Goal: Navigation & Orientation: Find specific page/section

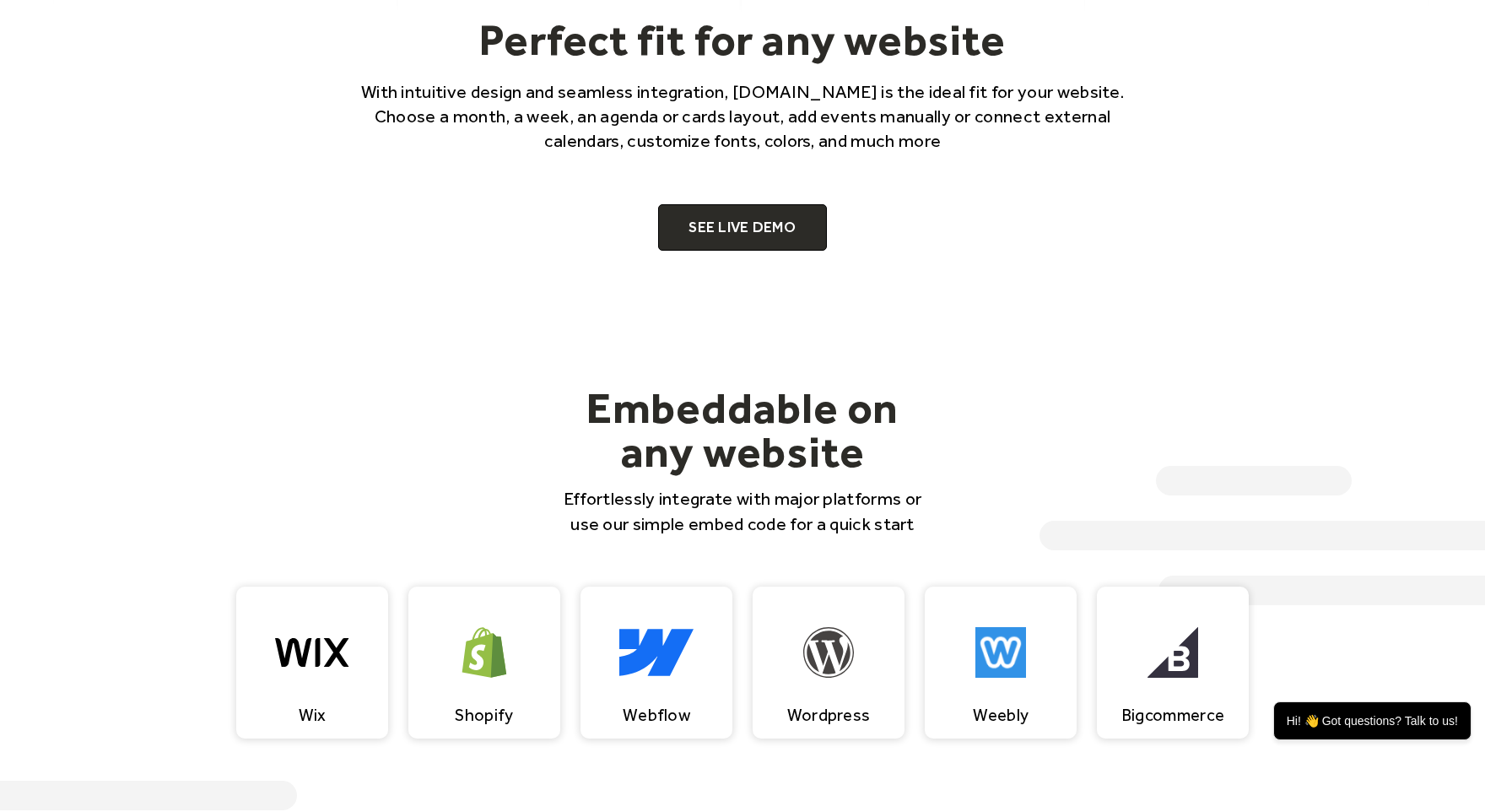
scroll to position [1229, 0]
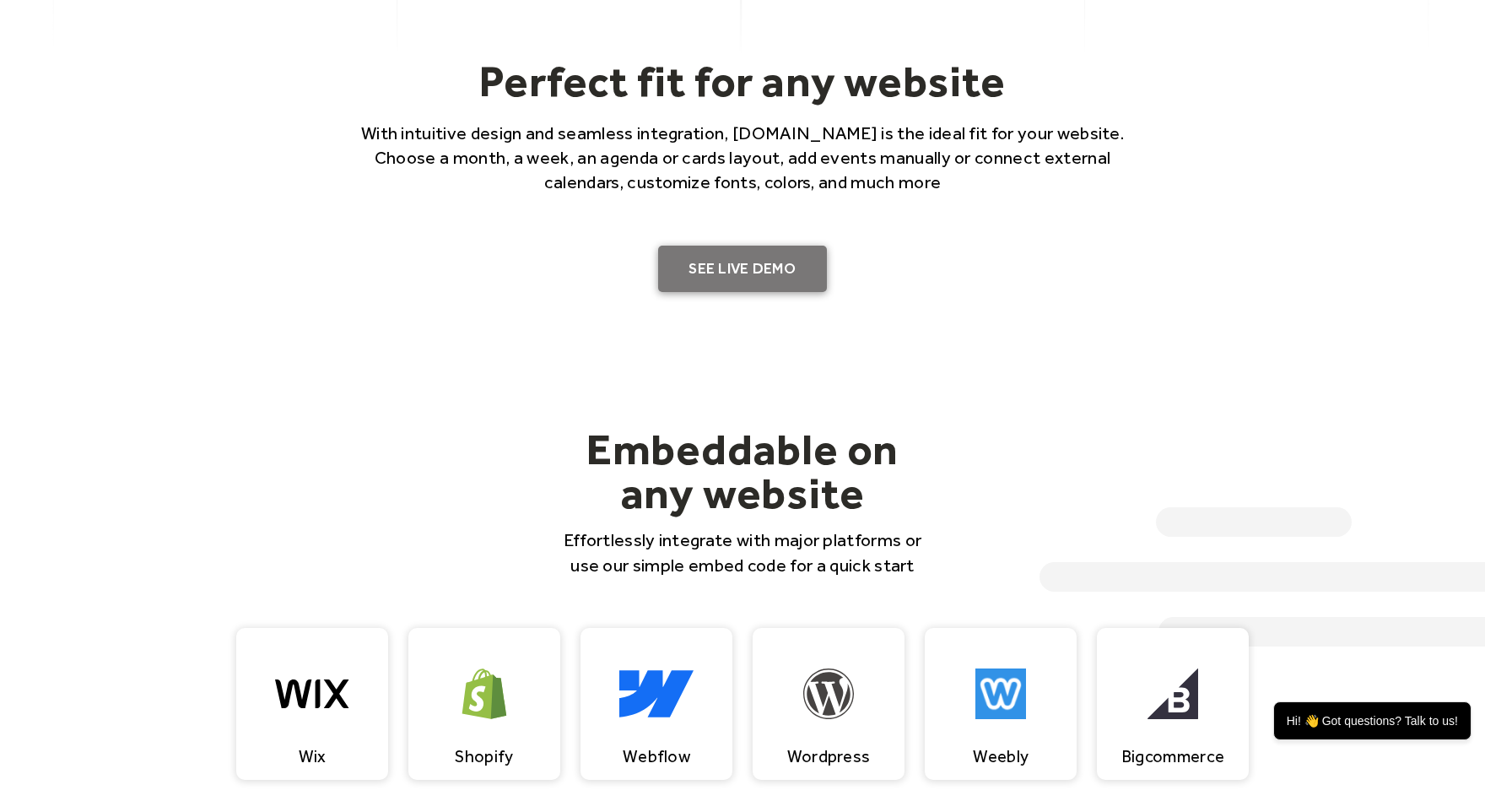
click at [729, 282] on link "SEE LIVE DEMO" at bounding box center [742, 269] width 169 height 47
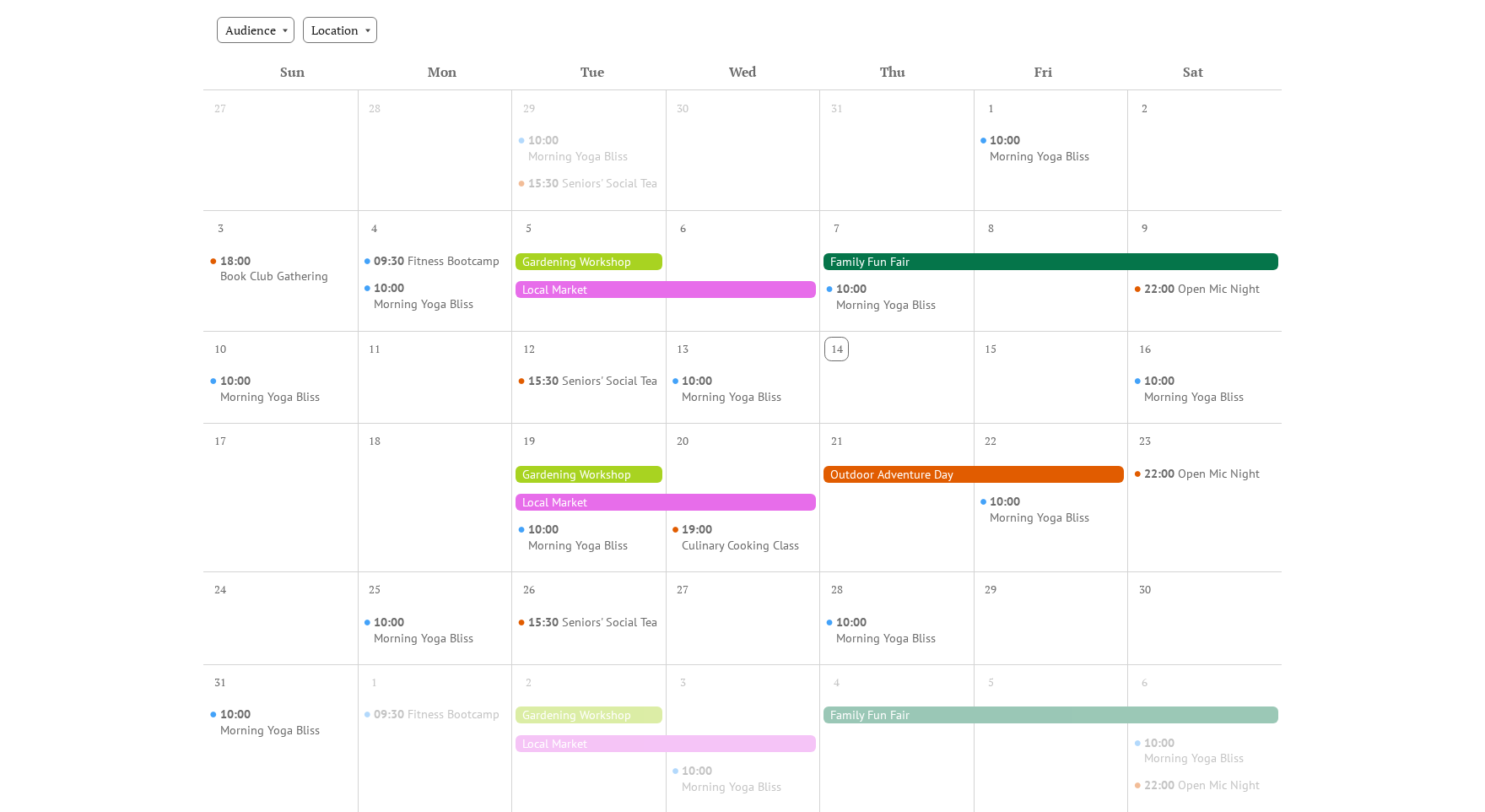
scroll to position [374, 0]
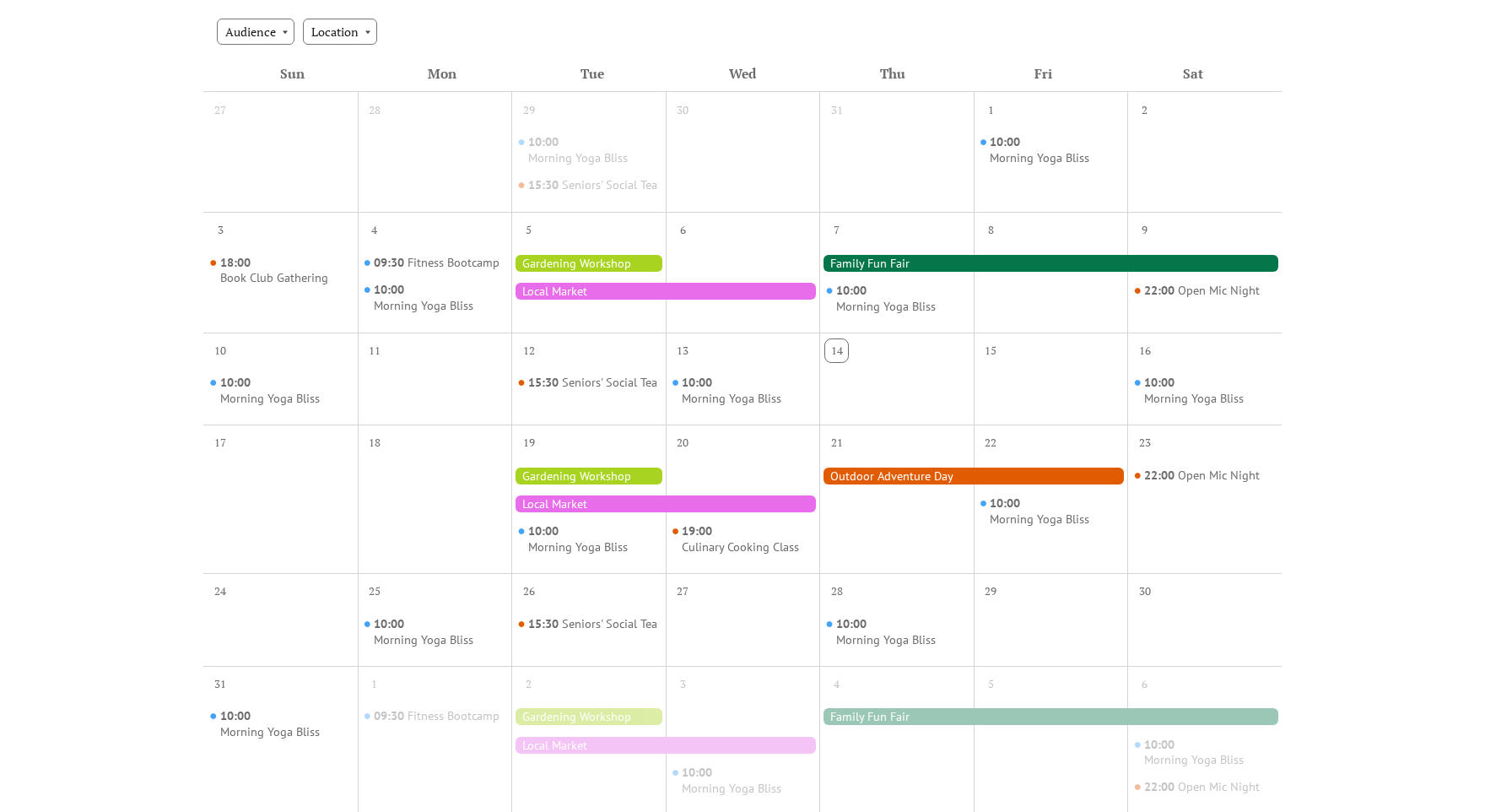
click at [920, 272] on div at bounding box center [1051, 263] width 462 height 17
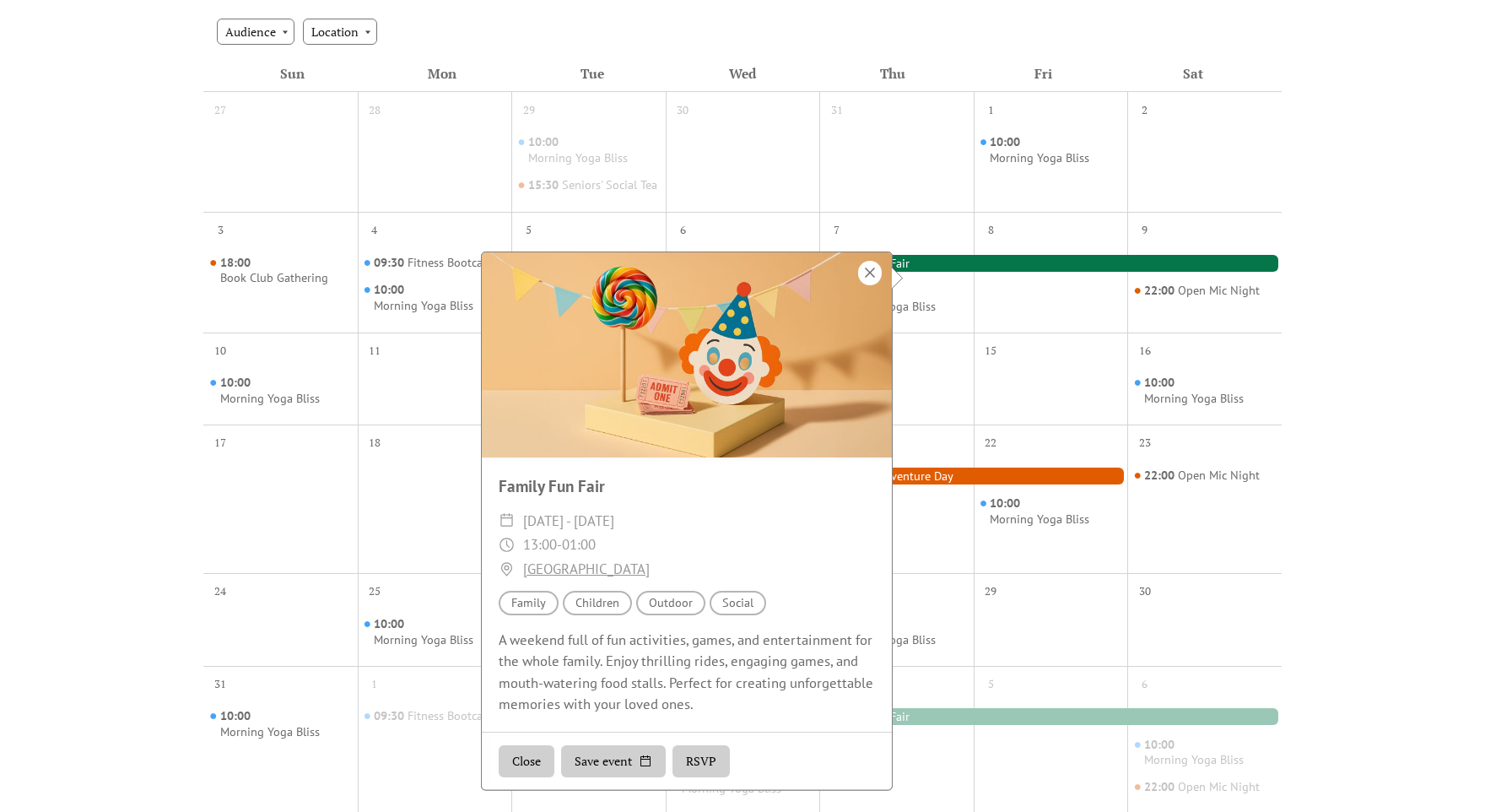
click at [873, 268] on div at bounding box center [870, 273] width 24 height 25
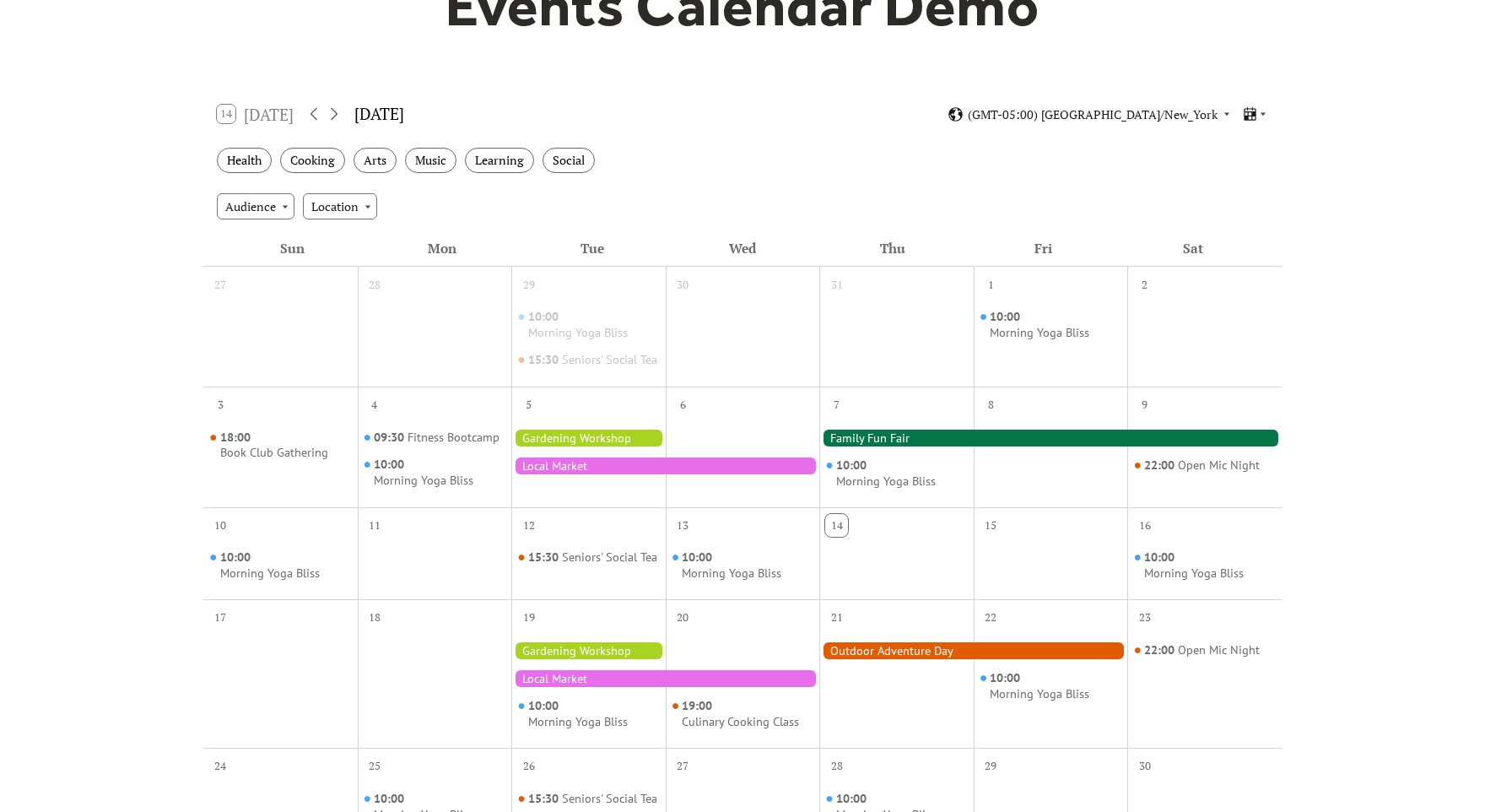
scroll to position [204, 0]
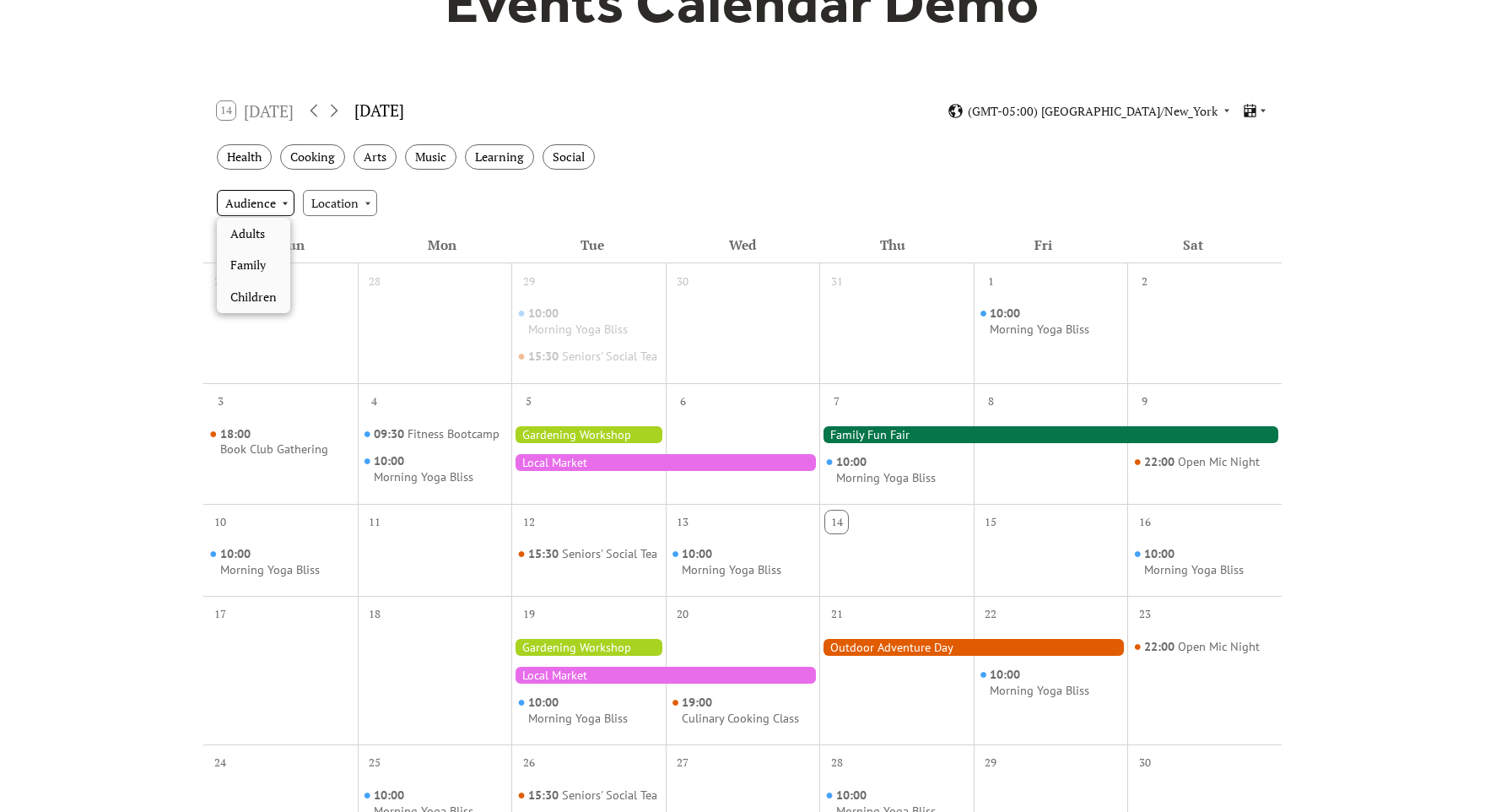
click at [290, 207] on div "Audience" at bounding box center [256, 202] width 77 height 25
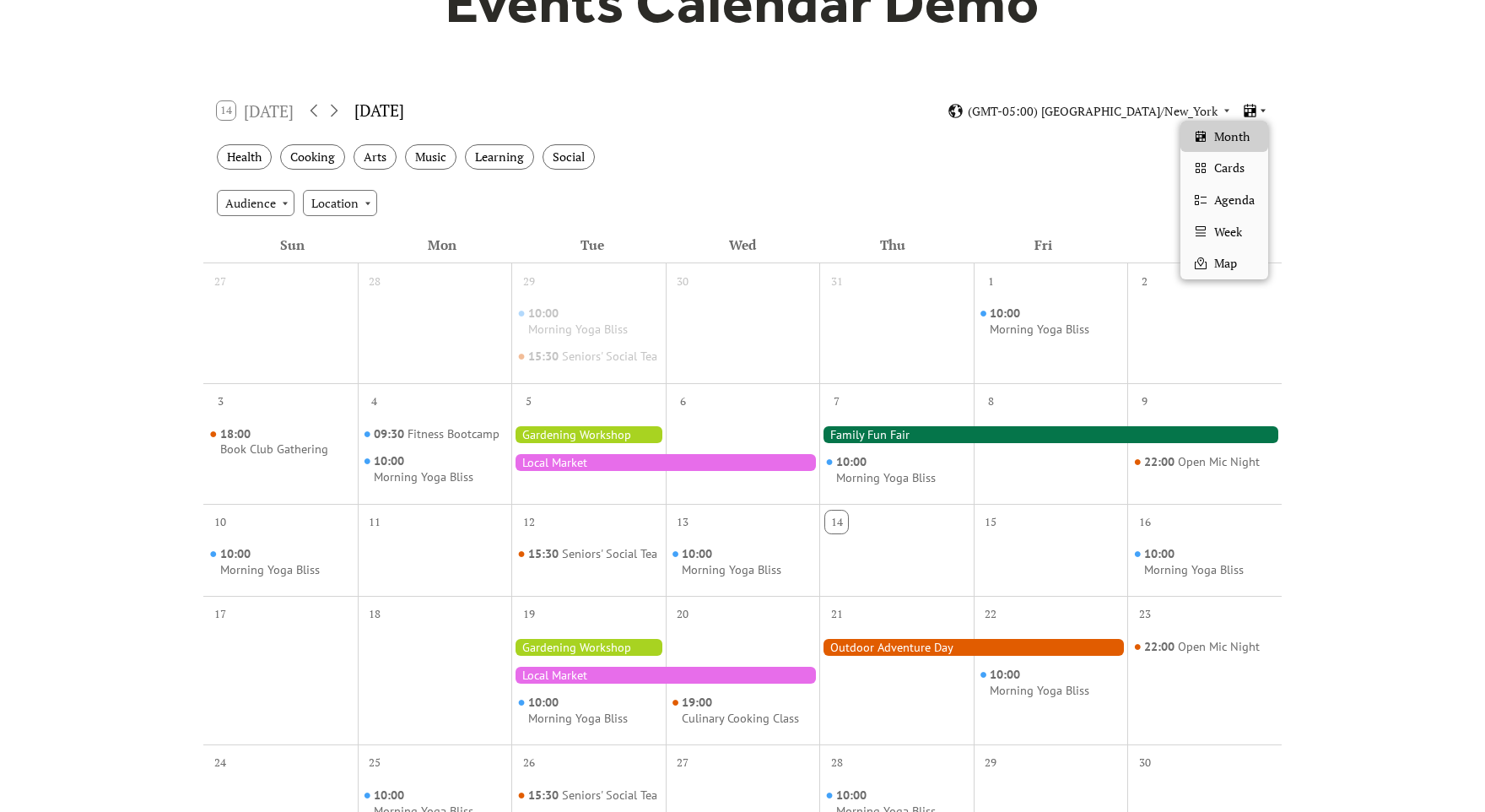
click at [1265, 114] on icon at bounding box center [1263, 110] width 10 height 10
click at [1235, 174] on span "Cards" at bounding box center [1229, 168] width 30 height 19
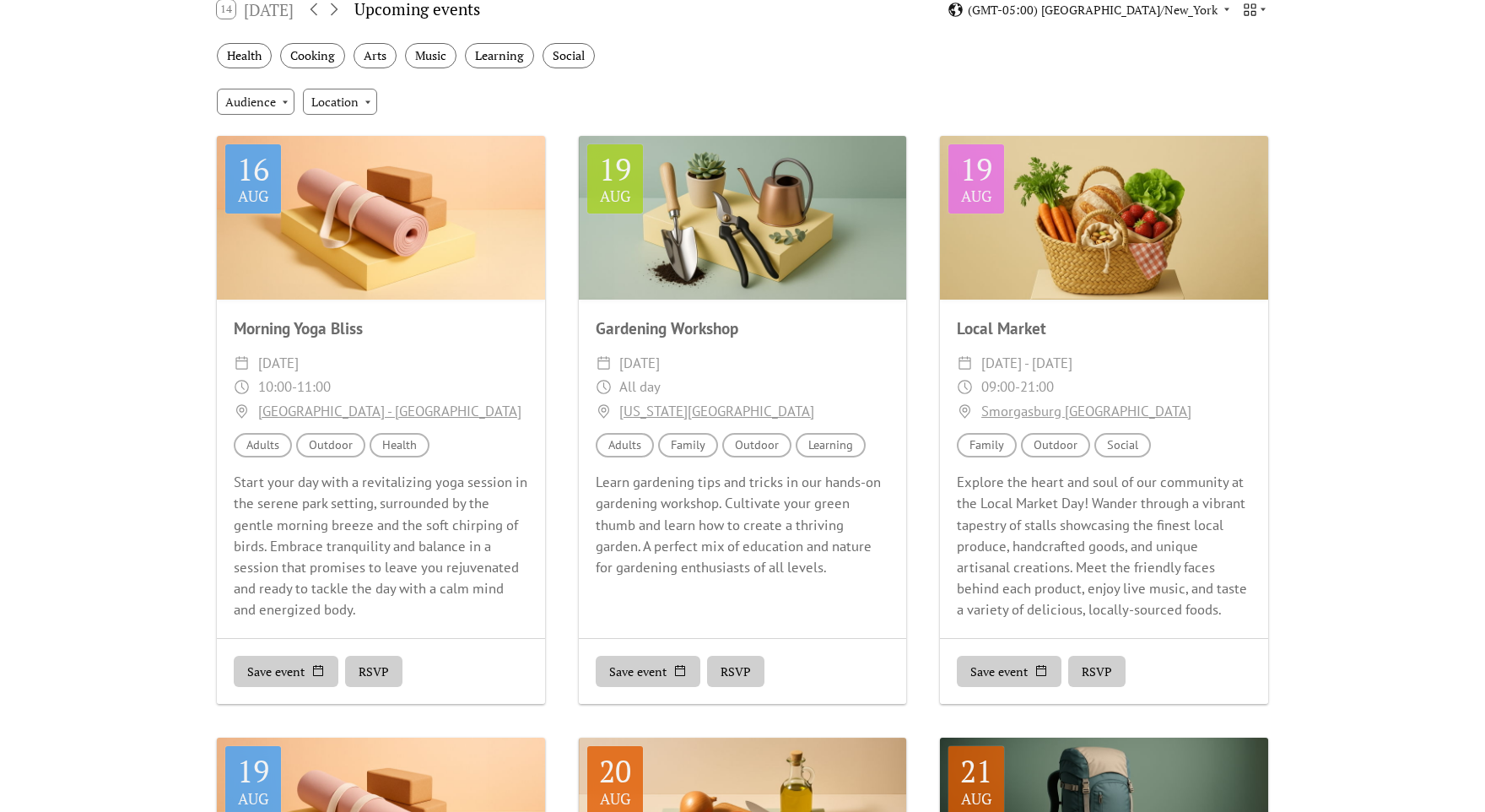
scroll to position [0, 0]
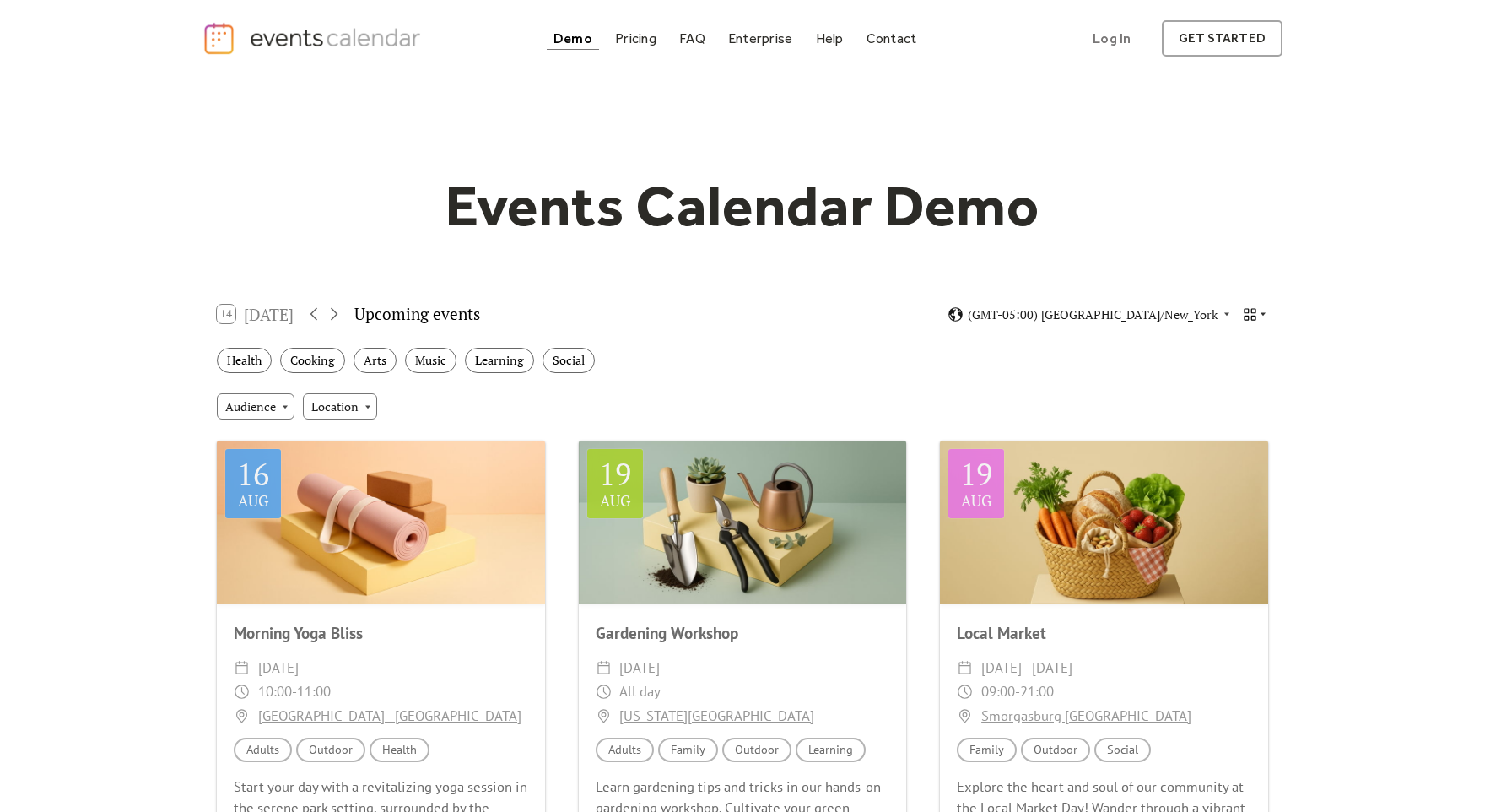
click at [1268, 316] on icon at bounding box center [1263, 313] width 10 height 10
click at [1237, 436] on span "Week" at bounding box center [1228, 436] width 28 height 19
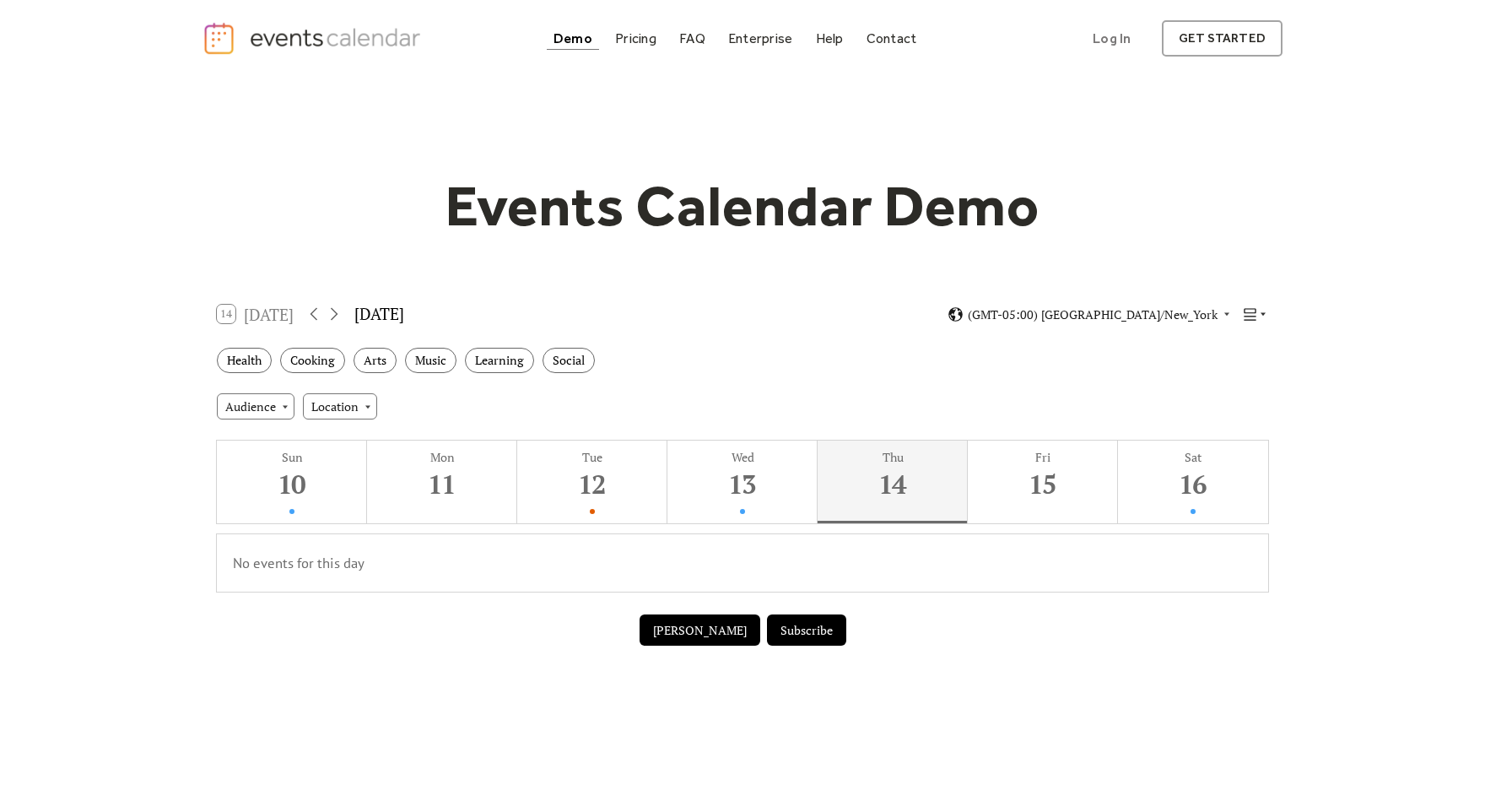
click at [1263, 309] on icon at bounding box center [1263, 313] width 10 height 10
click at [1237, 375] on span "Cards" at bounding box center [1229, 372] width 30 height 19
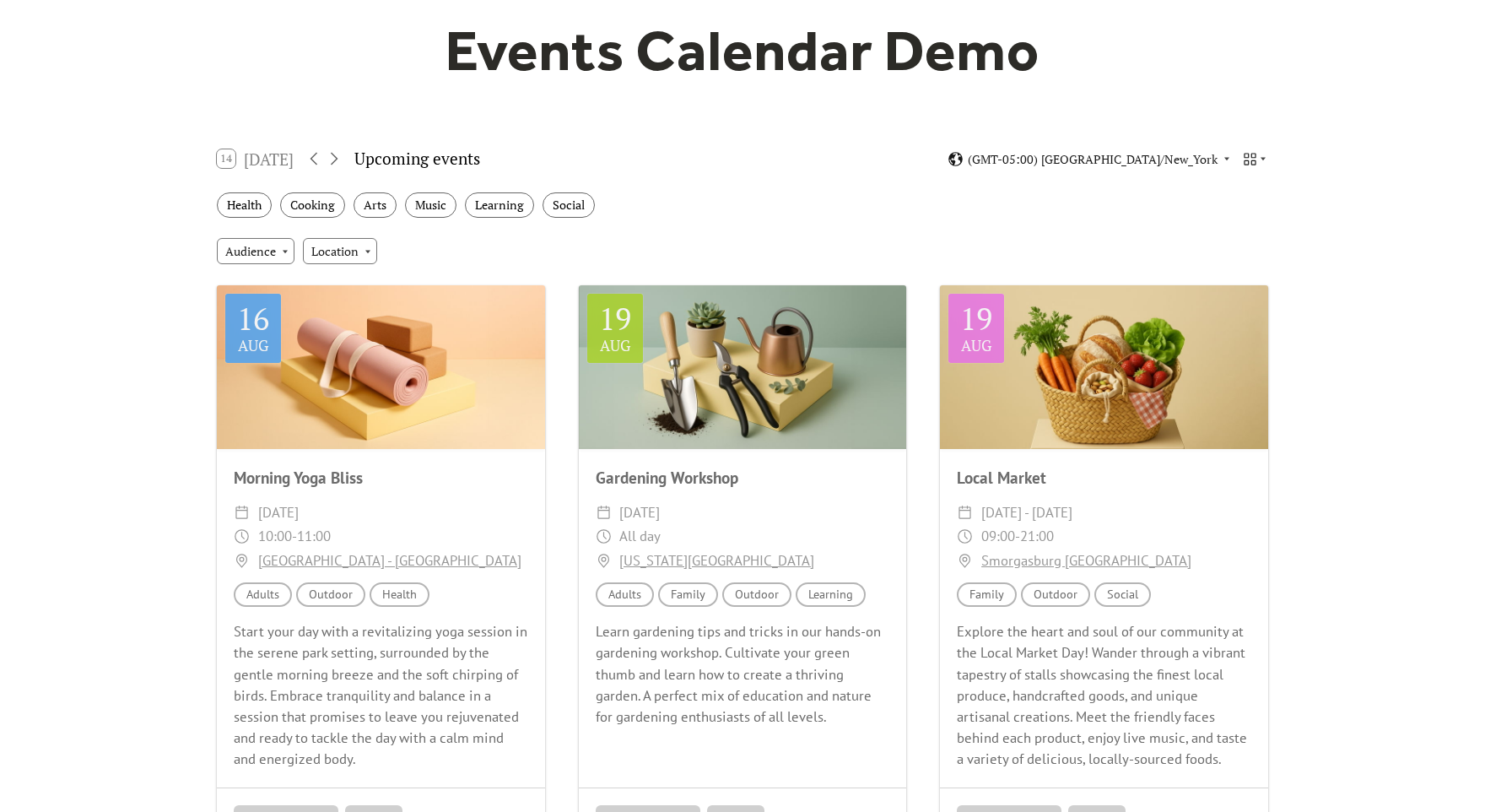
scroll to position [132, 0]
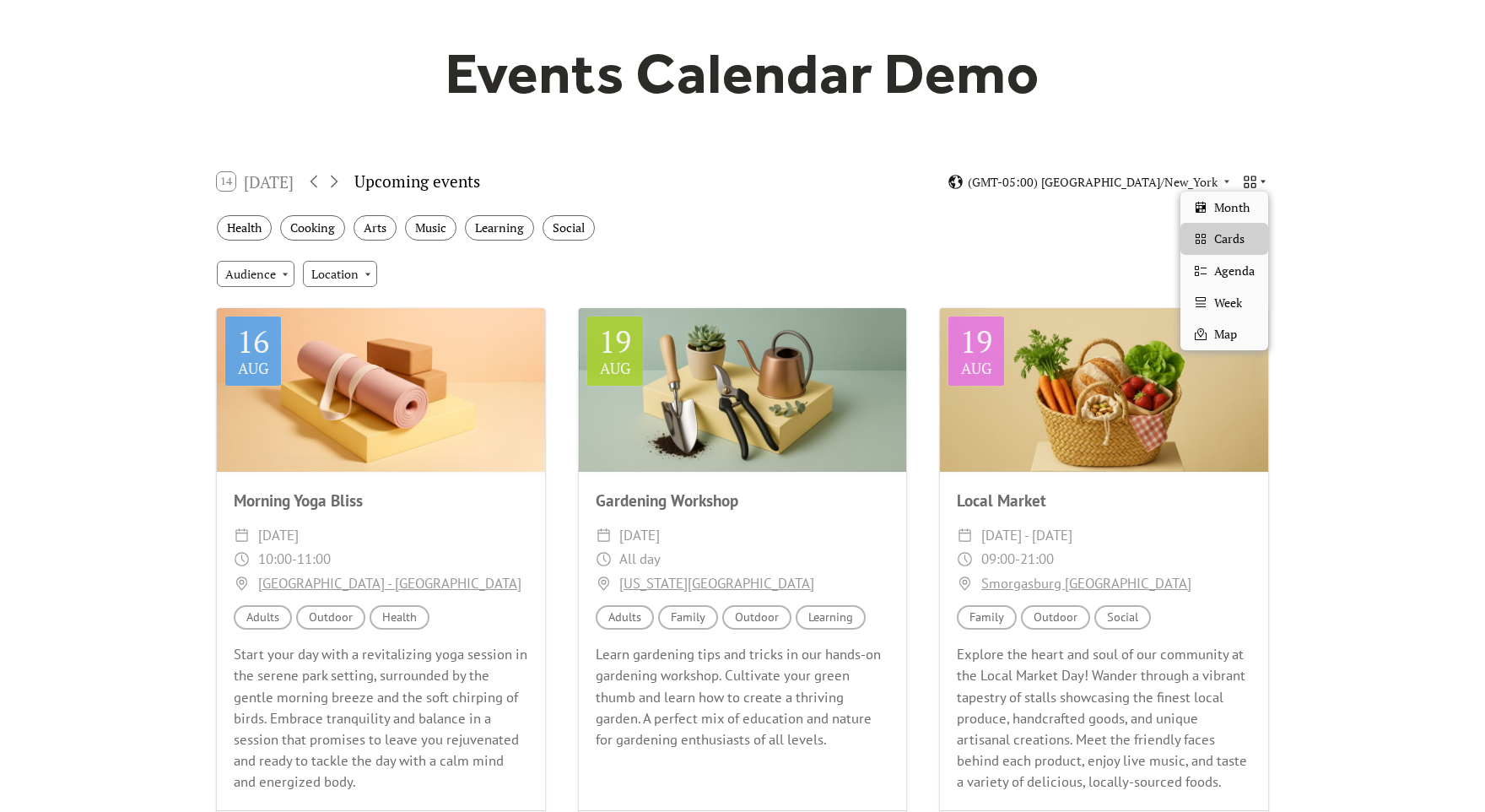
click at [1252, 178] on icon at bounding box center [1250, 181] width 12 height 12
click at [1237, 206] on span "Month" at bounding box center [1232, 207] width 36 height 19
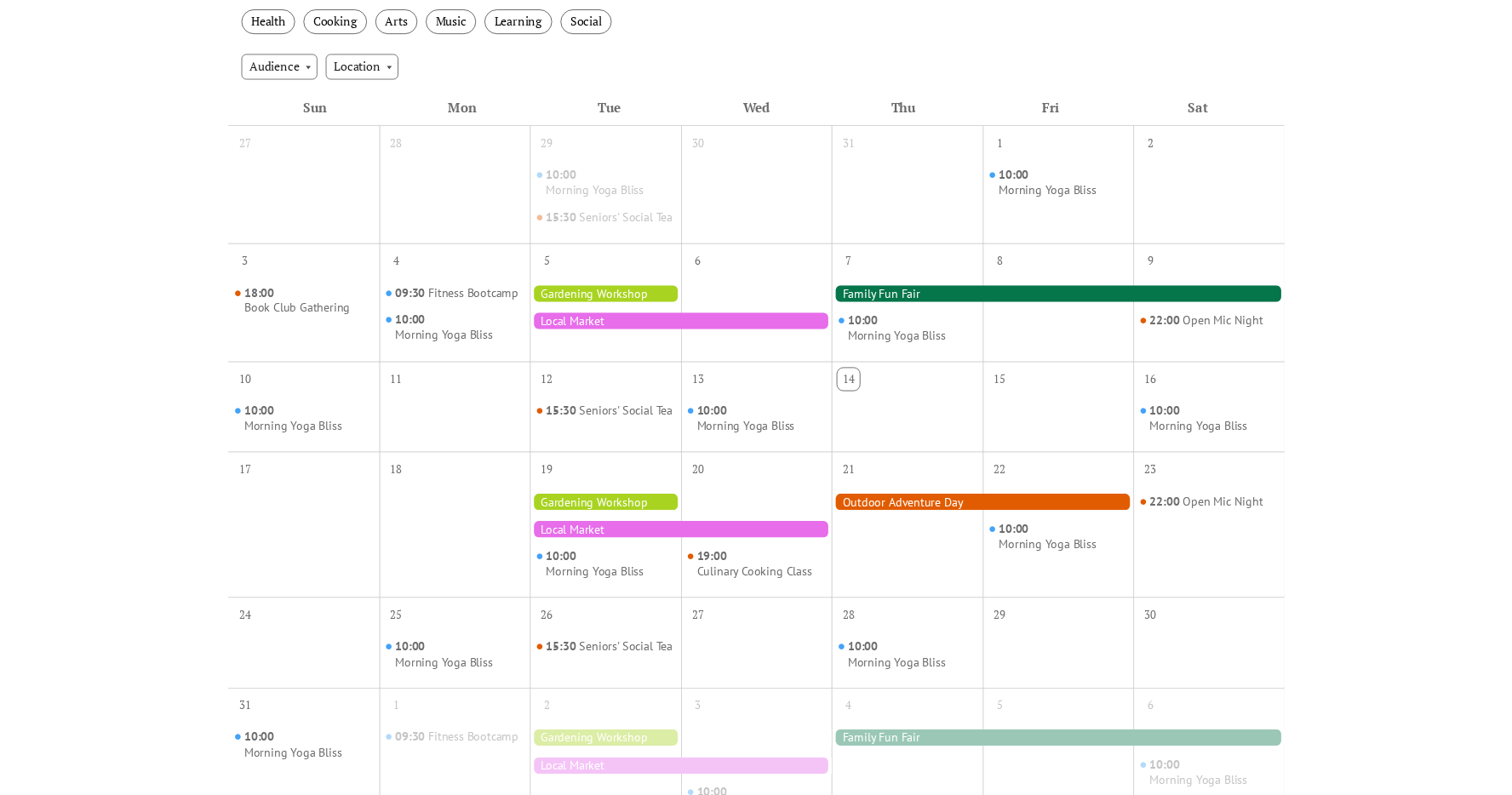
scroll to position [350, 0]
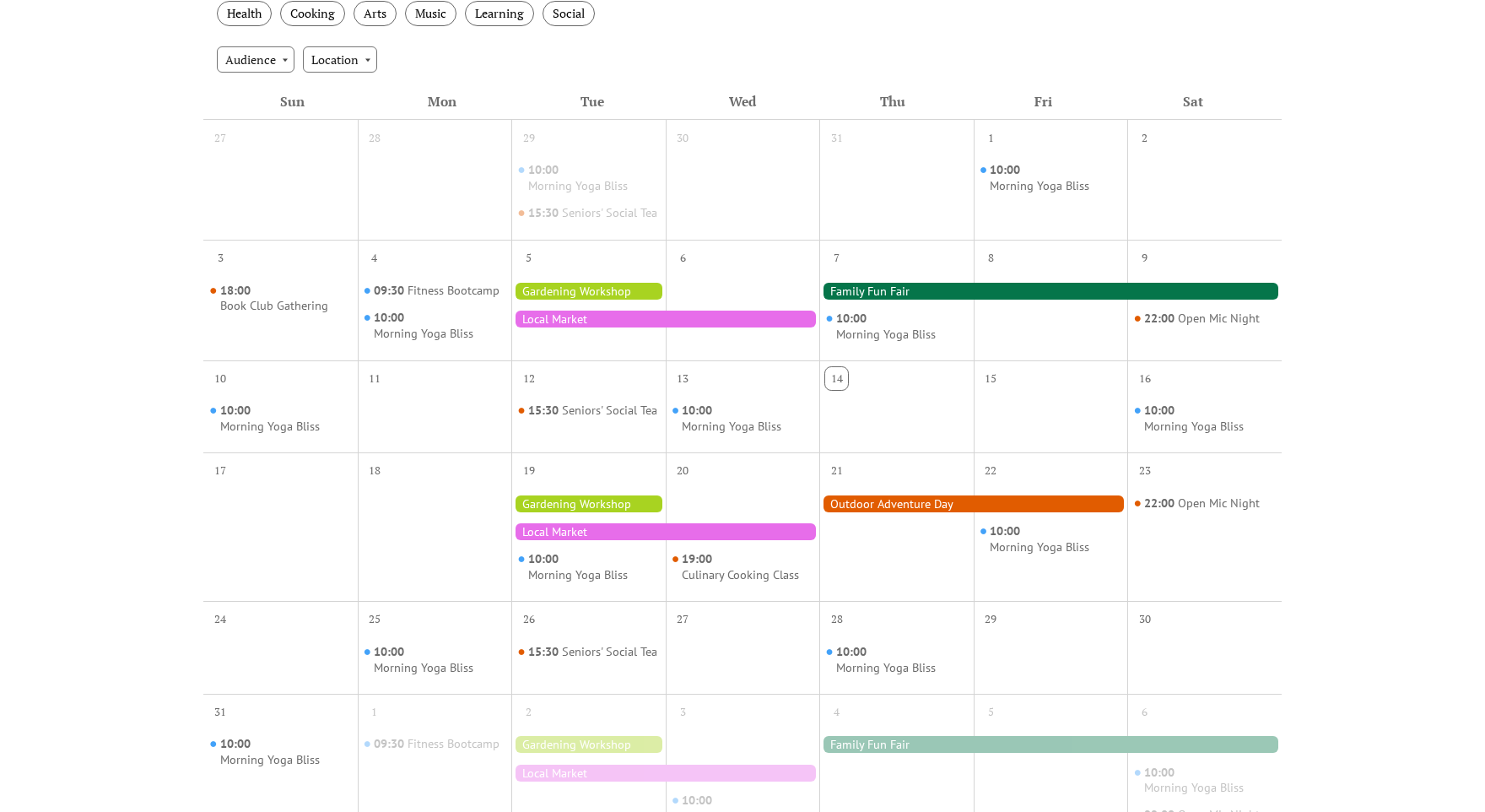
click at [1038, 300] on div at bounding box center [1051, 291] width 462 height 17
